Goal: Task Accomplishment & Management: Manage account settings

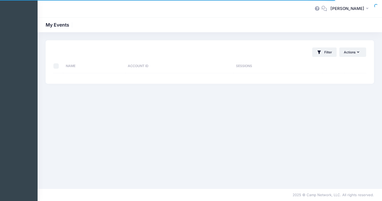
select select "10"
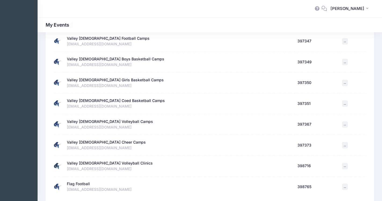
scroll to position [140, 0]
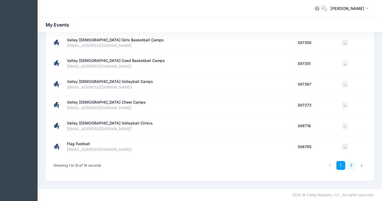
click at [352, 167] on link "2" at bounding box center [351, 165] width 9 height 9
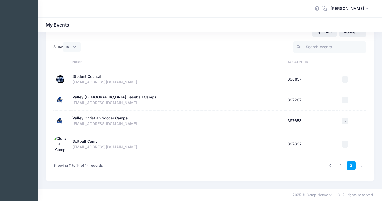
scroll to position [15, 0]
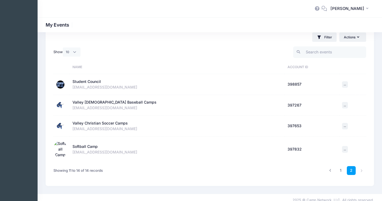
click at [85, 82] on div "Student Council" at bounding box center [86, 82] width 28 height 6
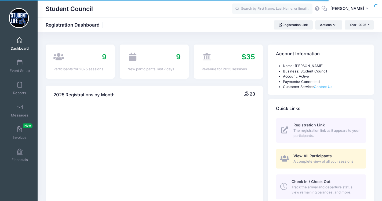
select select
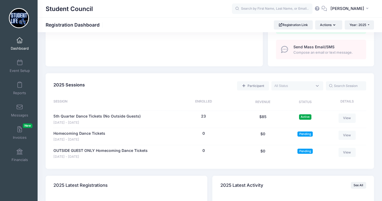
scroll to position [202, 0]
click at [101, 117] on link "5th Quarter Dance Tickets (No Outside Guests)" at bounding box center [96, 116] width 87 height 6
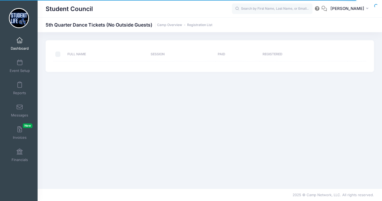
select select "10"
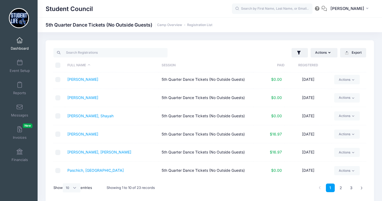
scroll to position [23, 0]
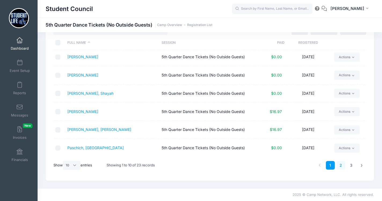
click at [345, 166] on link "2" at bounding box center [340, 165] width 9 height 9
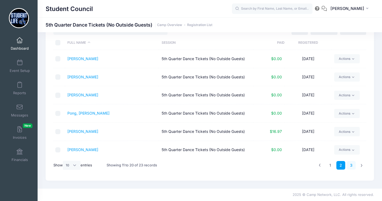
click at [351, 164] on link "3" at bounding box center [351, 165] width 9 height 9
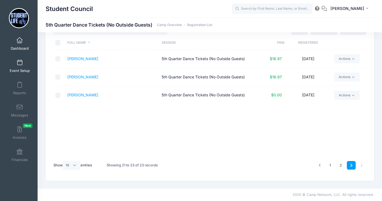
click at [21, 66] on link "Event Setup" at bounding box center [19, 66] width 25 height 19
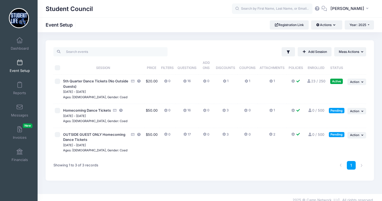
click at [197, 49] on div "Filter Filter Options Show: Active Live Completed Add Session ... Mass Actions …" at bounding box center [268, 51] width 196 height 9
click at [114, 81] on span "5th Quarter Dance Tickets (No Outside Guests)" at bounding box center [95, 84] width 65 height 10
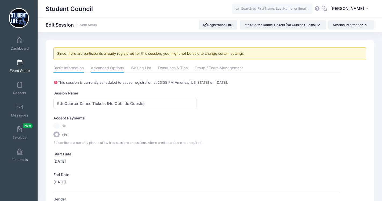
click at [102, 69] on link "Advanced Options" at bounding box center [107, 69] width 33 height 10
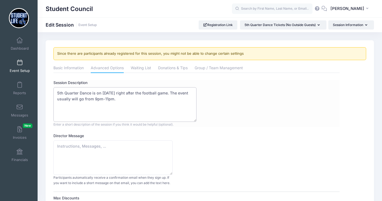
click at [163, 99] on textarea "5th Quarter Dance is on September 5th, 2025 right after the football game. The …" at bounding box center [124, 104] width 143 height 35
click at [57, 93] on textarea "5th Quarter Dance is on September 5th, 2025 right after the football game. The …" at bounding box center [124, 104] width 143 height 35
click at [161, 101] on textarea "5th Quarter Dance is on September 5th, 2025 right after the football game. The …" at bounding box center [124, 104] width 143 height 35
paste textarea "PLUS: Save $5 and grab your tickets now for ONLY $15! Tickets will be available…"
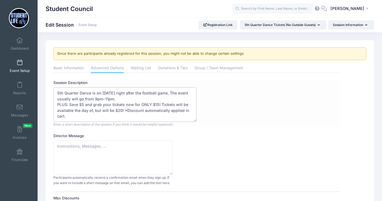
drag, startPoint x: 160, startPoint y: 105, endPoint x: 55, endPoint y: 103, distance: 104.7
click at [55, 104] on textarea "5th Quarter Dance is on September 5th, 2025 right after the football game. The …" at bounding box center [124, 104] width 143 height 35
click at [71, 105] on textarea "5th Quarter Dance is on September 5th, 2025 right after the football game. The …" at bounding box center [124, 104] width 143 height 35
drag, startPoint x: 116, startPoint y: 111, endPoint x: 51, endPoint y: 105, distance: 65.8
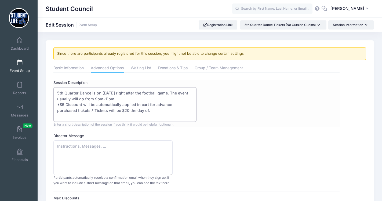
click at [151, 97] on textarea "5th Quarter Dance is on September 5th, 2025 right after the football game. The …" at bounding box center [124, 104] width 143 height 35
click at [144, 106] on textarea "5th Quarter Dance is on September 5th, 2025 right after the football game. The …" at bounding box center [124, 104] width 143 height 35
type textarea "5th Quarter Dance is on September 5th, 2025 right after the football game. The …"
click at [238, 120] on div "Session Description 5th Quarter Dance is on September 5th, 2025 right after the…" at bounding box center [196, 103] width 286 height 47
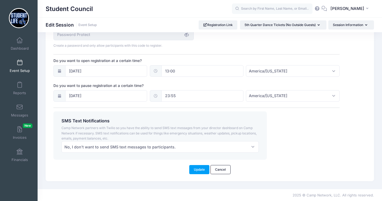
scroll to position [408, 0]
click at [192, 172] on button "Update" at bounding box center [199, 168] width 20 height 9
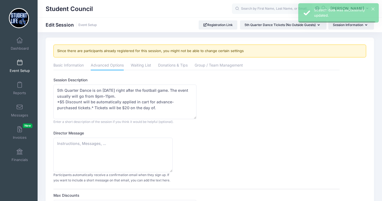
scroll to position [0, 0]
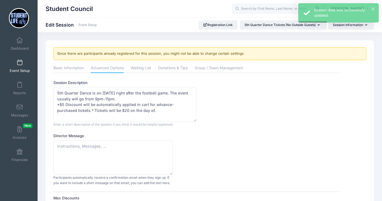
click at [20, 64] on span at bounding box center [20, 63] width 0 height 6
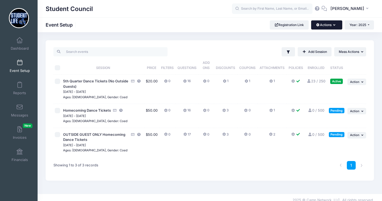
click at [329, 24] on button "Actions" at bounding box center [326, 24] width 31 height 9
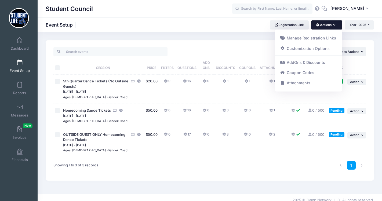
click at [221, 58] on th "Discounts" at bounding box center [225, 65] width 23 height 18
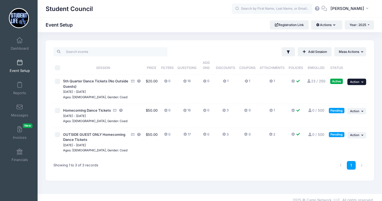
click at [364, 82] on button "... Action" at bounding box center [356, 82] width 19 height 6
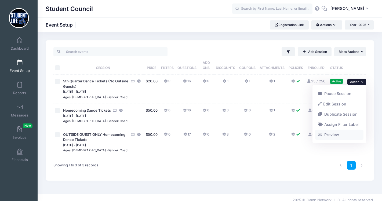
click at [325, 137] on link "Preview" at bounding box center [339, 135] width 49 height 10
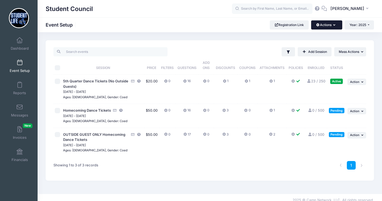
click at [337, 27] on button "Actions" at bounding box center [326, 24] width 31 height 9
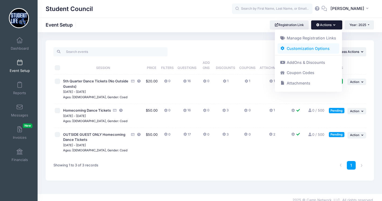
click at [307, 50] on link "Customization Options" at bounding box center [308, 48] width 62 height 10
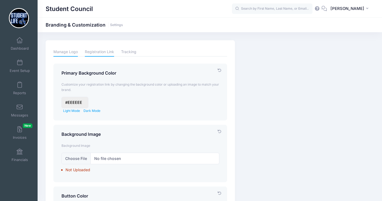
click at [62, 51] on link "Manage Logo" at bounding box center [65, 51] width 24 height 9
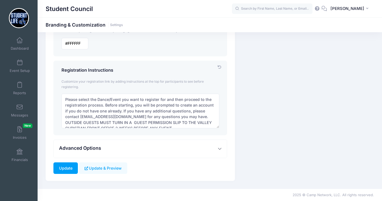
scroll to position [6, 0]
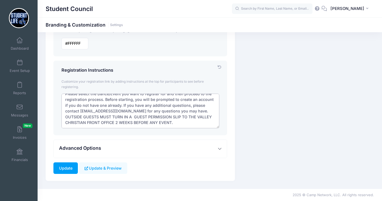
click at [143, 123] on textarea "Please select the Dance/Event you want to register for and then proceed to the …" at bounding box center [140, 111] width 158 height 35
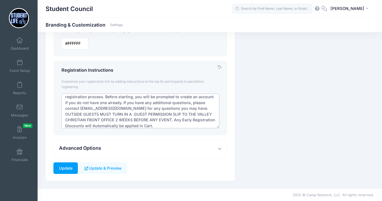
click at [98, 125] on textarea "Please select the Dance/Event you want to register for and then proceed to the …" at bounding box center [140, 111] width 158 height 35
click at [144, 113] on textarea "Please select the Dance/Event you want to register for and then proceed to the …" at bounding box center [140, 111] width 158 height 35
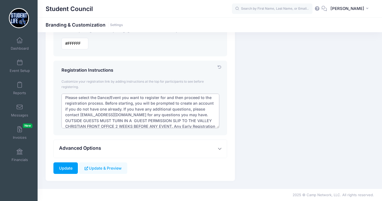
scroll to position [12, 0]
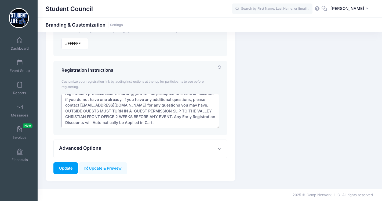
click at [148, 116] on textarea "Please select the Dance/Event you want to register for and then proceed to the …" at bounding box center [140, 111] width 158 height 35
click at [158, 116] on textarea "Please select the Dance/Event you want to register for and then proceed to the …" at bounding box center [140, 111] width 158 height 35
click at [180, 116] on textarea "Please select the Dance/Event you want to register for and then proceed to the …" at bounding box center [140, 111] width 158 height 35
type textarea "Please select the Dance/Event you want to register for and then proceed to the …"
click at [68, 168] on input "Update" at bounding box center [65, 168] width 24 height 12
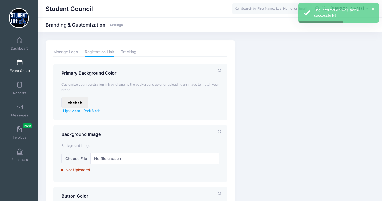
click at [20, 62] on span at bounding box center [20, 63] width 0 height 6
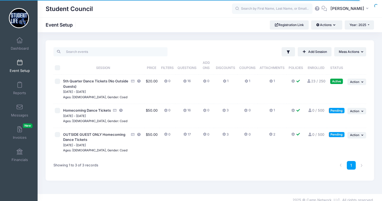
click at [321, 30] on div "Student Council Event Setup Registration Link Actions Manage Registration Links…" at bounding box center [210, 24] width 344 height 15
click at [322, 25] on button "Actions" at bounding box center [326, 24] width 31 height 9
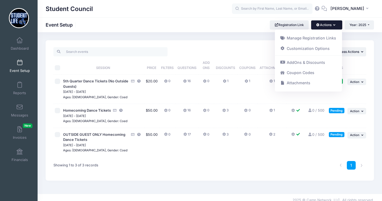
click at [322, 25] on button "Actions" at bounding box center [326, 24] width 31 height 9
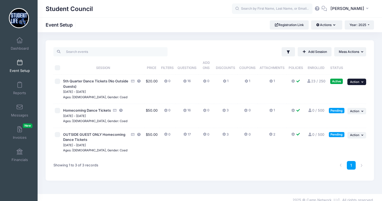
click at [352, 79] on button "... Action" at bounding box center [356, 82] width 19 height 6
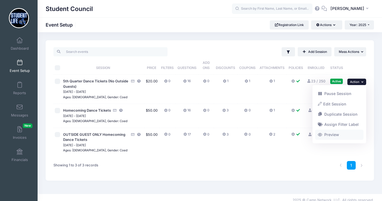
click at [331, 133] on link "Preview" at bounding box center [339, 135] width 49 height 10
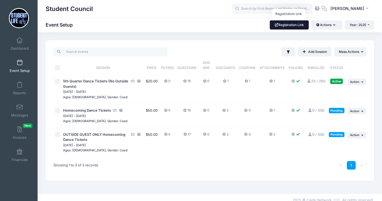
click at [292, 28] on link "Registration Link" at bounding box center [289, 24] width 39 height 9
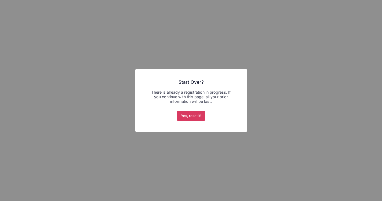
click at [194, 115] on button "Yes, reset it!" at bounding box center [191, 116] width 28 height 10
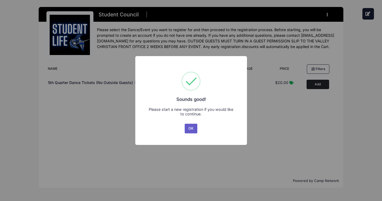
click at [191, 129] on button "OK" at bounding box center [191, 129] width 13 height 10
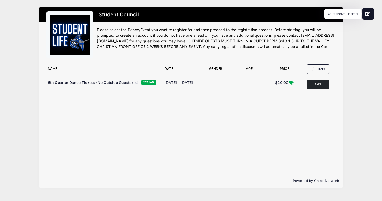
click at [370, 12] on icon at bounding box center [367, 14] width 5 height 4
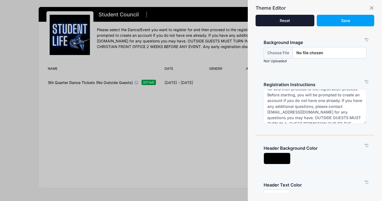
scroll to position [12, 0]
drag, startPoint x: 340, startPoint y: 98, endPoint x: 287, endPoint y: 116, distance: 56.2
click at [287, 116] on textarea "Please select the Dance/Event you want to register for and then proceed to the …" at bounding box center [315, 106] width 103 height 35
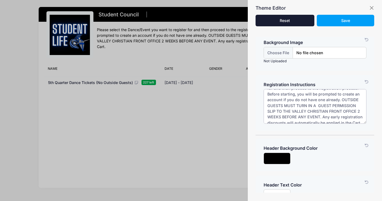
click at [292, 116] on textarea "Please select the Dance/Event you want to register for and then proceed to the …" at bounding box center [315, 106] width 103 height 35
click at [318, 101] on textarea "Please select the Dance/Event you want to register for and then proceed to the …" at bounding box center [315, 106] width 103 height 35
click at [359, 119] on textarea "Please select the Dance/Event you want to register for and then proceed to the …" at bounding box center [315, 106] width 103 height 35
paste textarea "If you have any additional questions, please contact [EMAIL_ADDRESS][DOMAIN_NAM…"
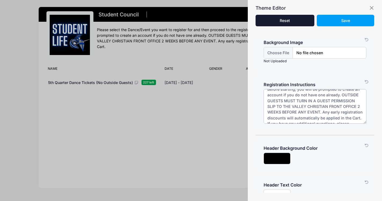
scroll to position [31, 0]
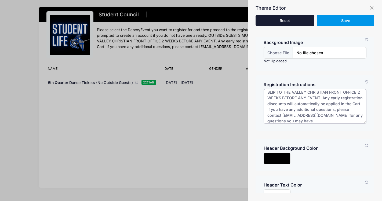
type textarea "Please select the Dance/Event you want to register for and then proceed to the …"
click at [353, 22] on button "Save" at bounding box center [345, 21] width 57 height 12
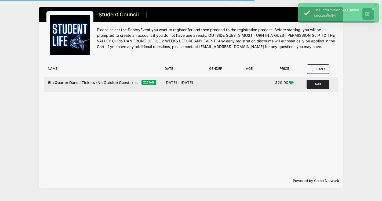
scroll to position [41, 0]
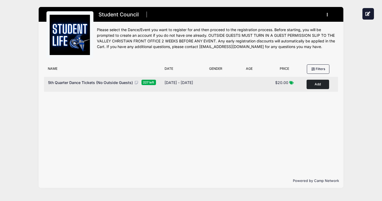
click at [113, 82] on span "5th Quarter Dance Tickets (No Outside Guests)" at bounding box center [90, 82] width 85 height 5
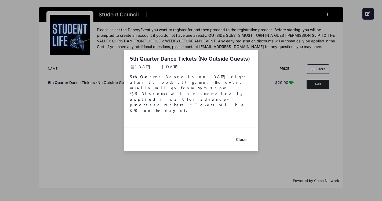
click at [242, 134] on button "Close" at bounding box center [241, 140] width 21 height 12
